Goal: Browse casually

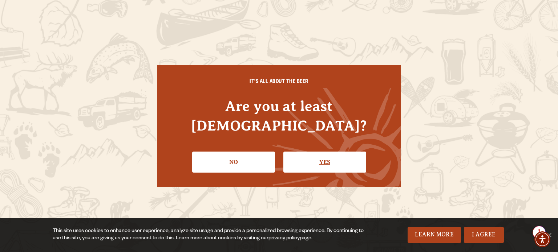
click at [325, 158] on link "Yes" at bounding box center [324, 162] width 83 height 21
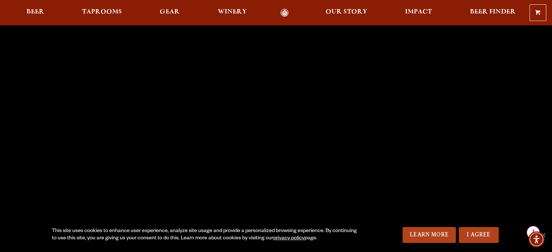
scroll to position [36, 0]
click at [485, 234] on link "I Agree" at bounding box center [479, 235] width 40 height 16
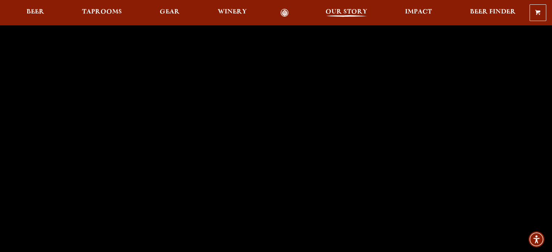
scroll to position [0, 0]
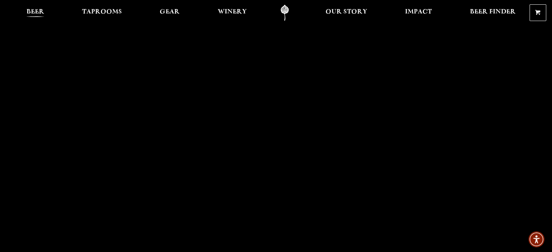
click at [33, 12] on span "Beer" at bounding box center [35, 12] width 18 height 6
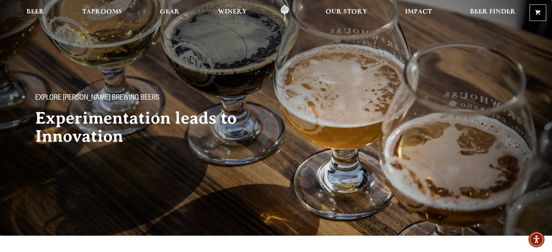
click at [285, 14] on link "Odell Home" at bounding box center [284, 13] width 27 height 16
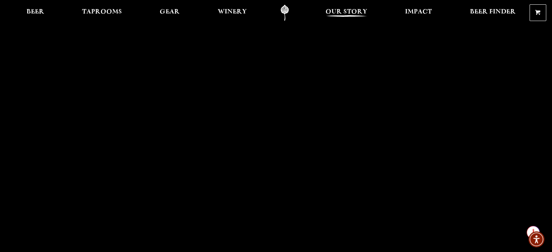
click at [348, 12] on span "Our Story" at bounding box center [347, 12] width 42 height 6
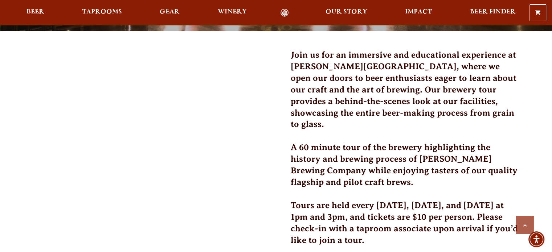
scroll to position [254, 0]
